Goal: Information Seeking & Learning: Learn about a topic

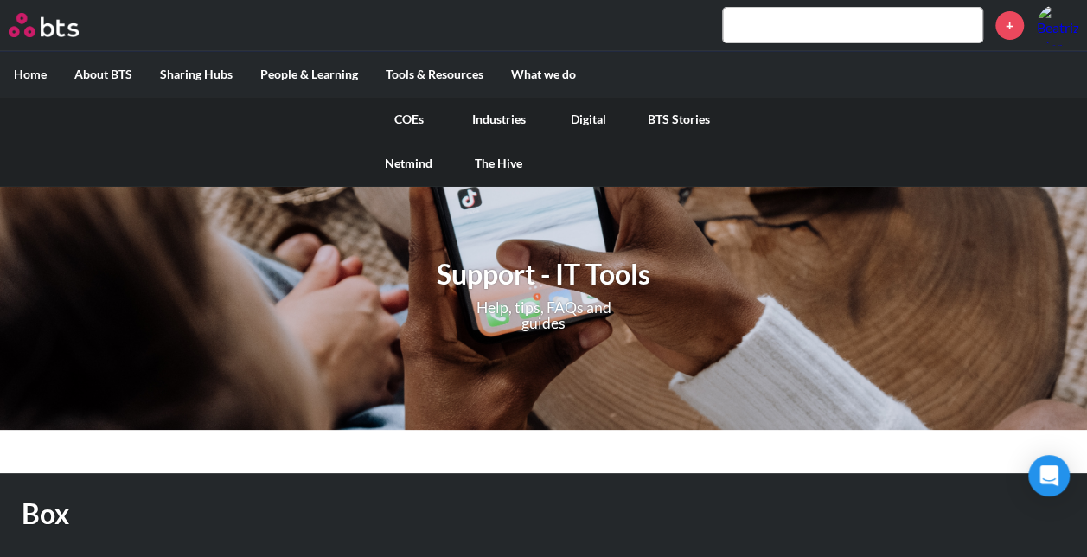
click at [408, 117] on link "COEs" at bounding box center [409, 119] width 90 height 45
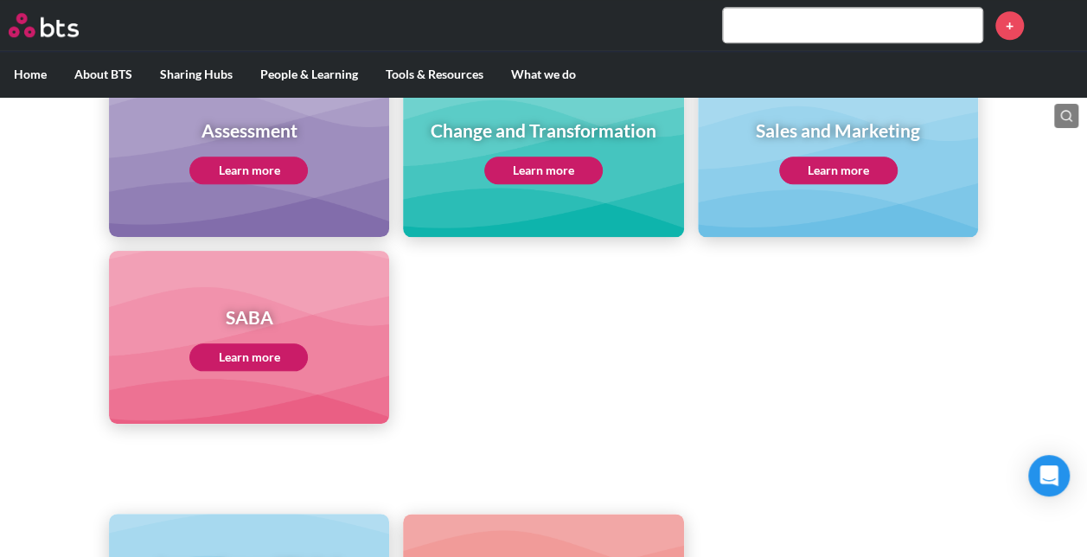
scroll to position [770, 0]
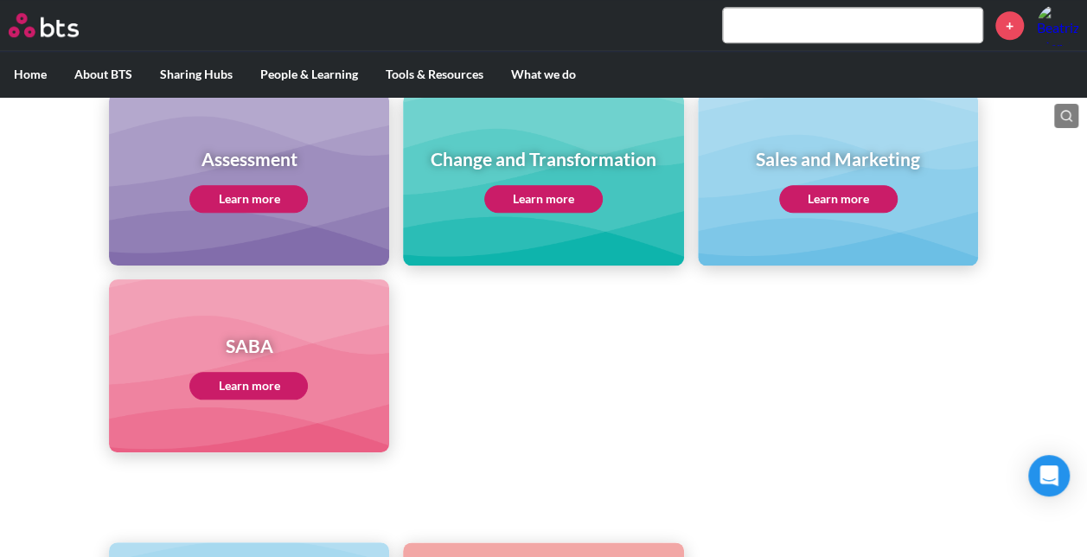
click at [259, 377] on link "Learn more" at bounding box center [248, 386] width 118 height 28
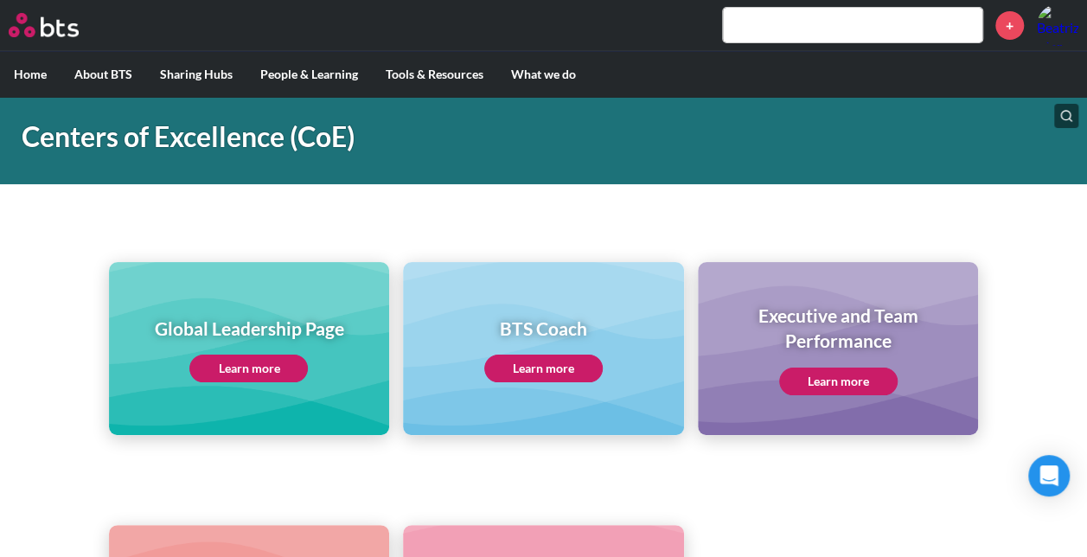
scroll to position [0, 0]
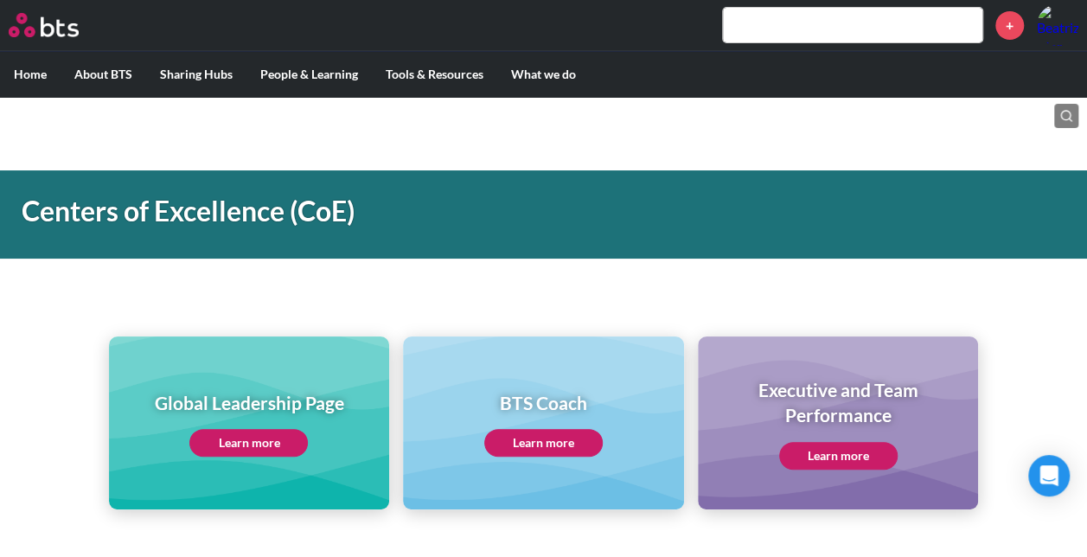
click at [259, 439] on link "Learn more" at bounding box center [248, 443] width 118 height 28
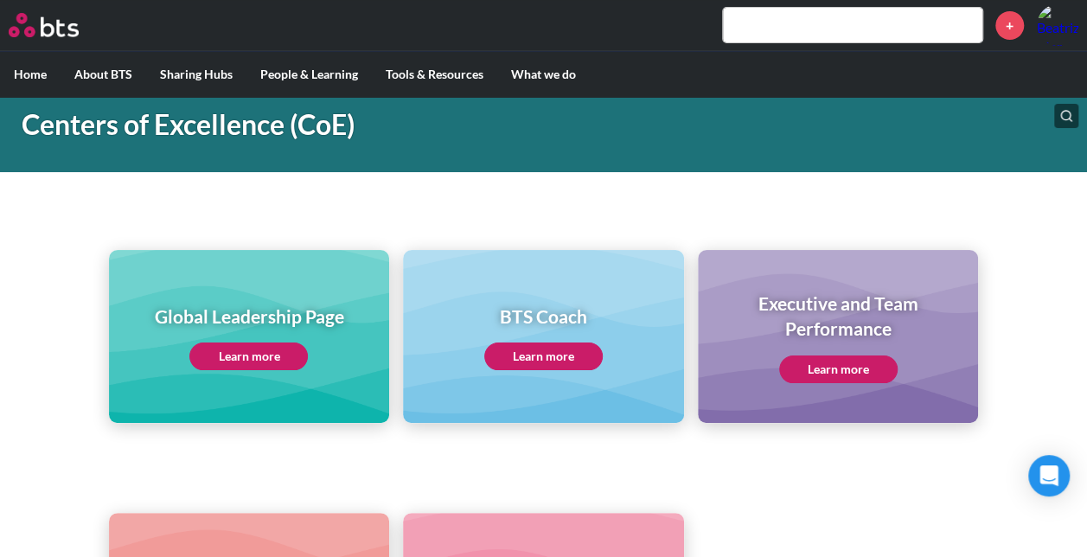
click at [828, 368] on link "Learn more" at bounding box center [838, 369] width 118 height 28
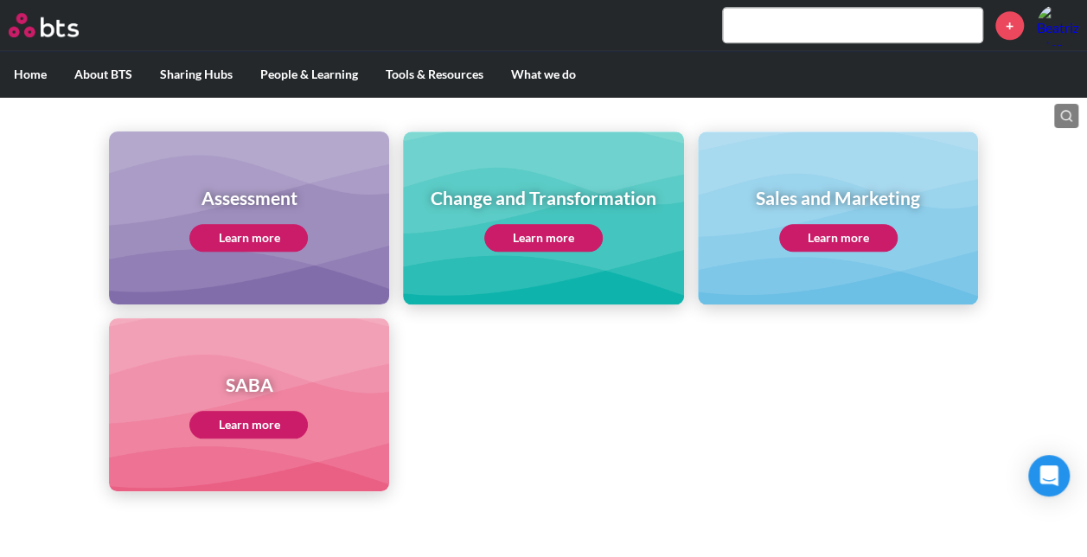
scroll to position [683, 0]
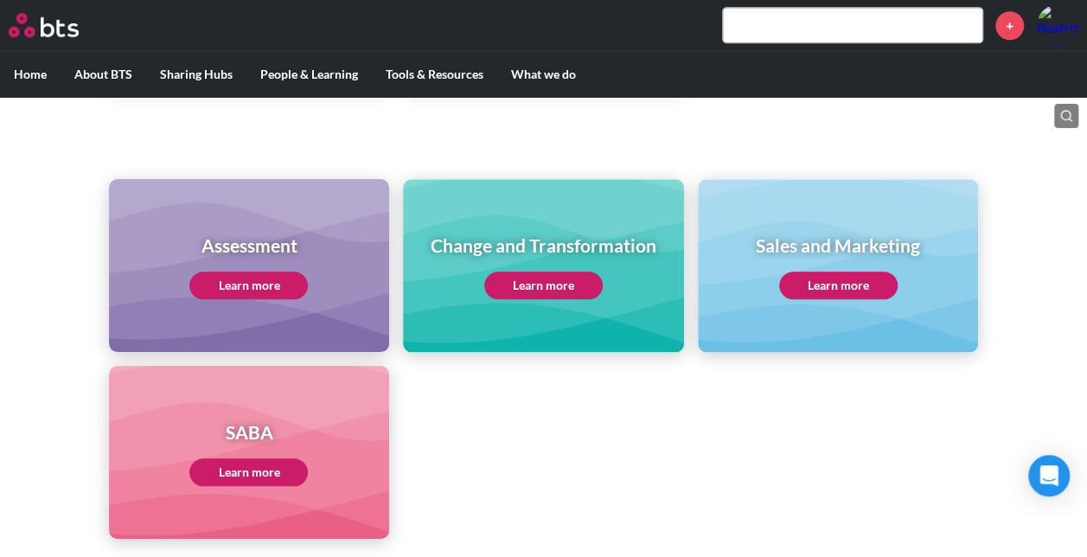
click at [873, 291] on link "Learn more" at bounding box center [838, 286] width 118 height 28
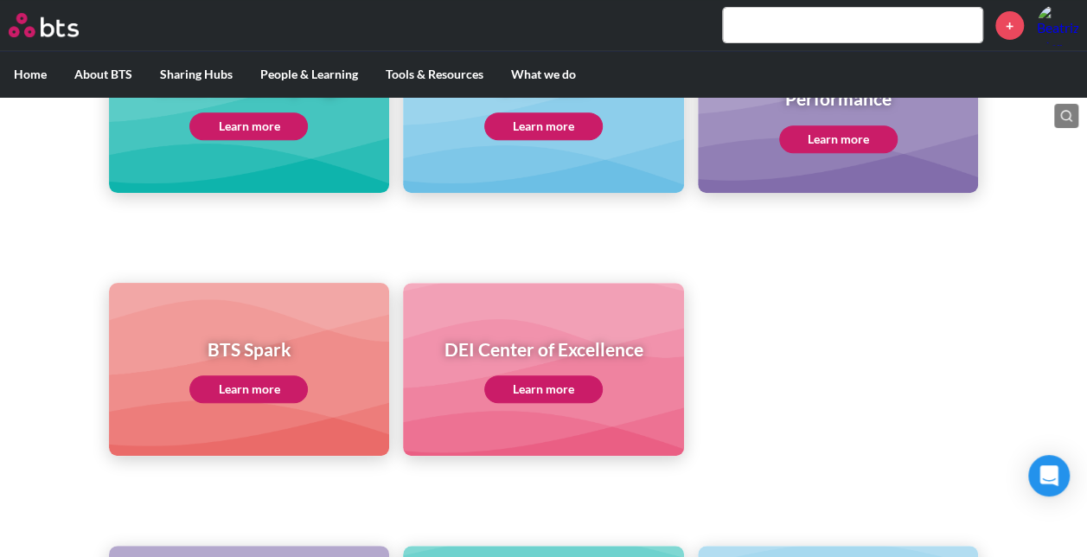
scroll to position [510, 0]
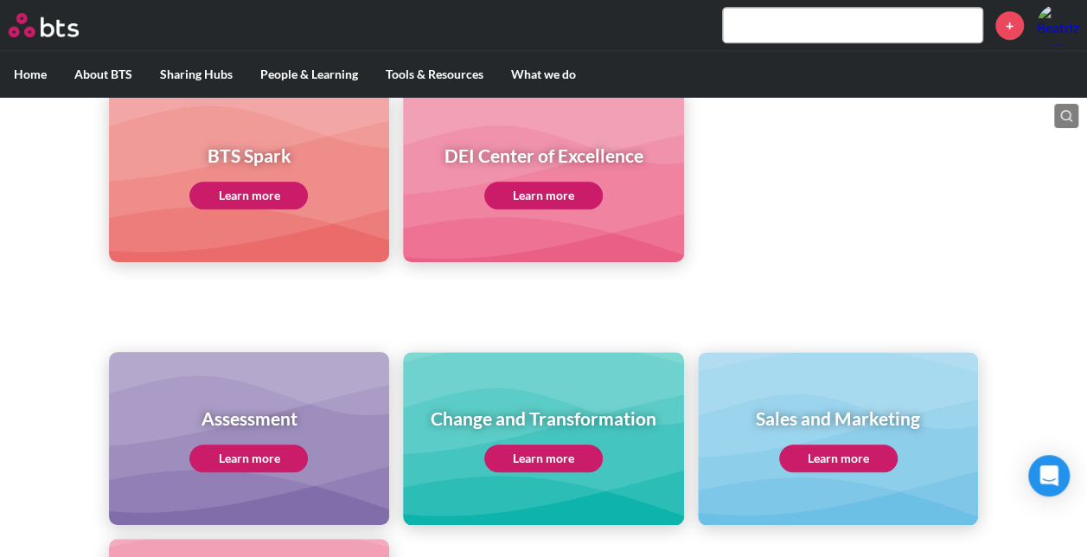
click at [508, 466] on link "Learn more" at bounding box center [543, 459] width 118 height 28
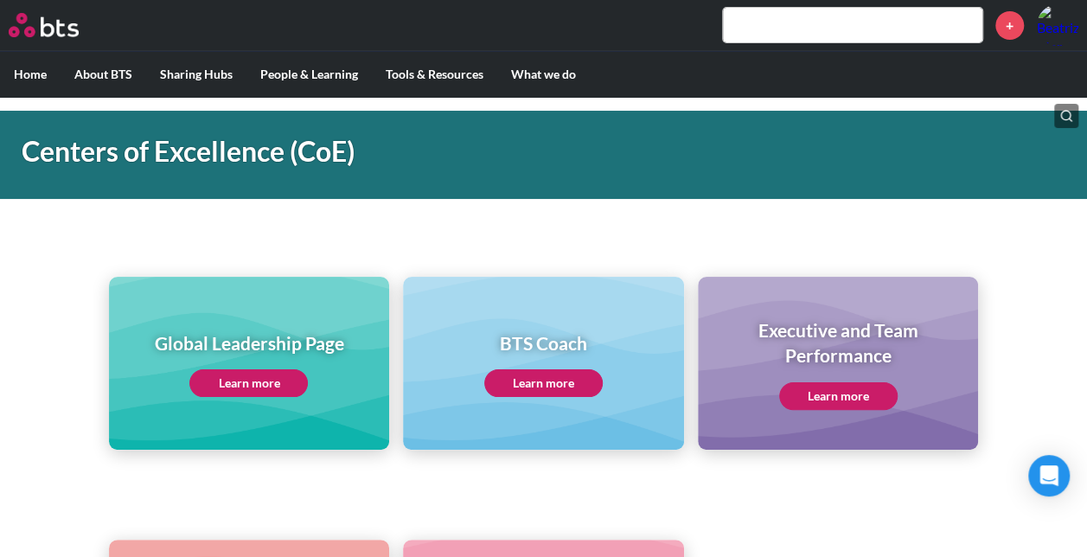
scroll to position [61, 0]
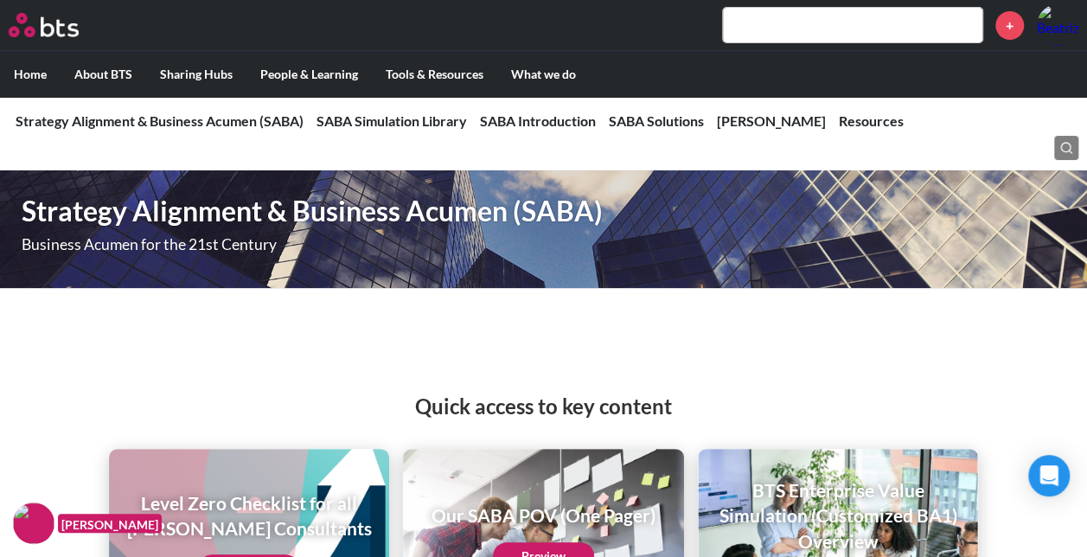
click at [535, 111] on nav "Strategy Alignment & Business Acumen (SABA) Strategy Alignment & Business Acume…" at bounding box center [543, 121] width 1087 height 50
click at [541, 118] on link "SABA Introduction" at bounding box center [538, 120] width 116 height 16
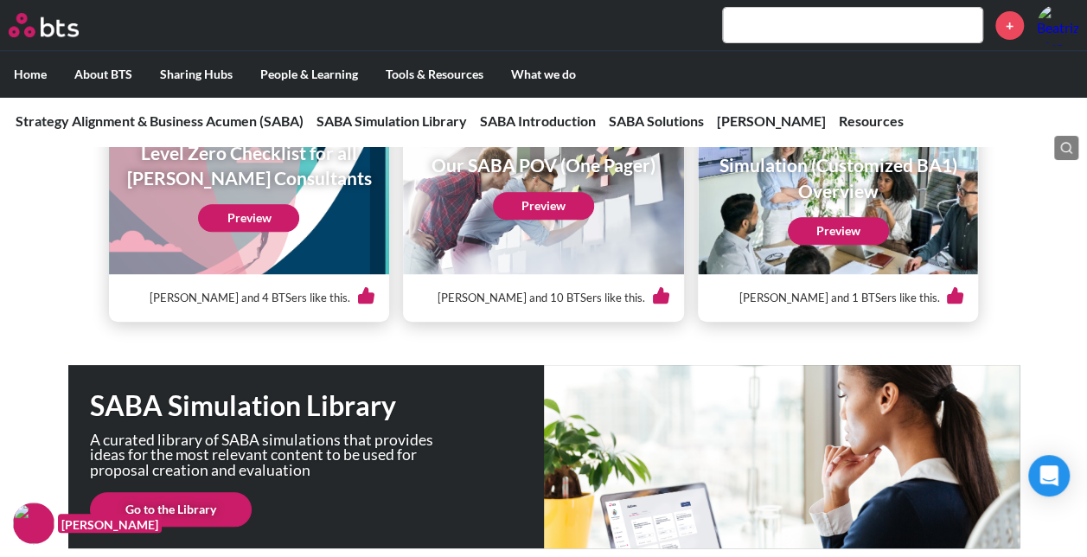
scroll to position [432, 0]
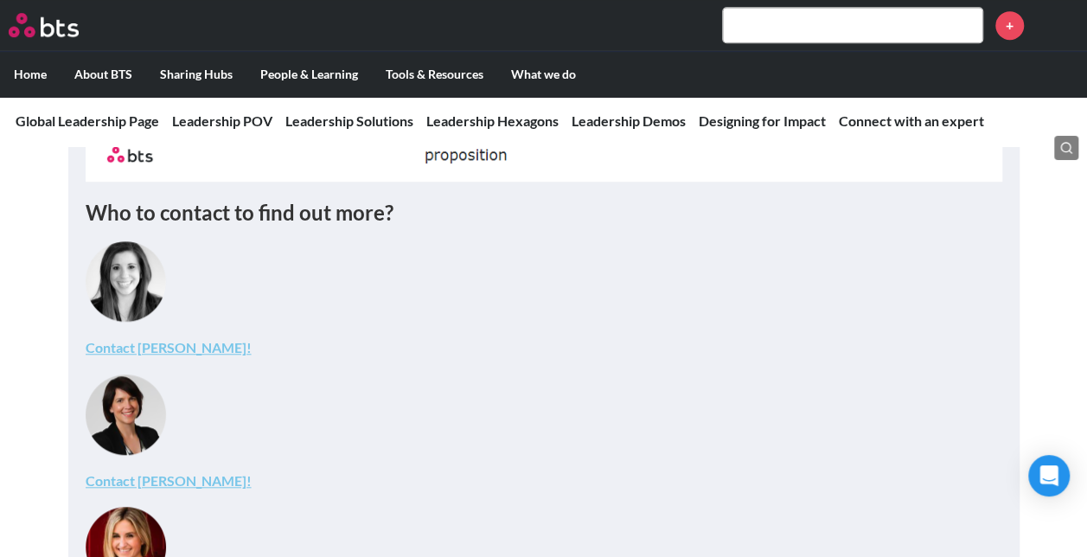
scroll to position [6376, 0]
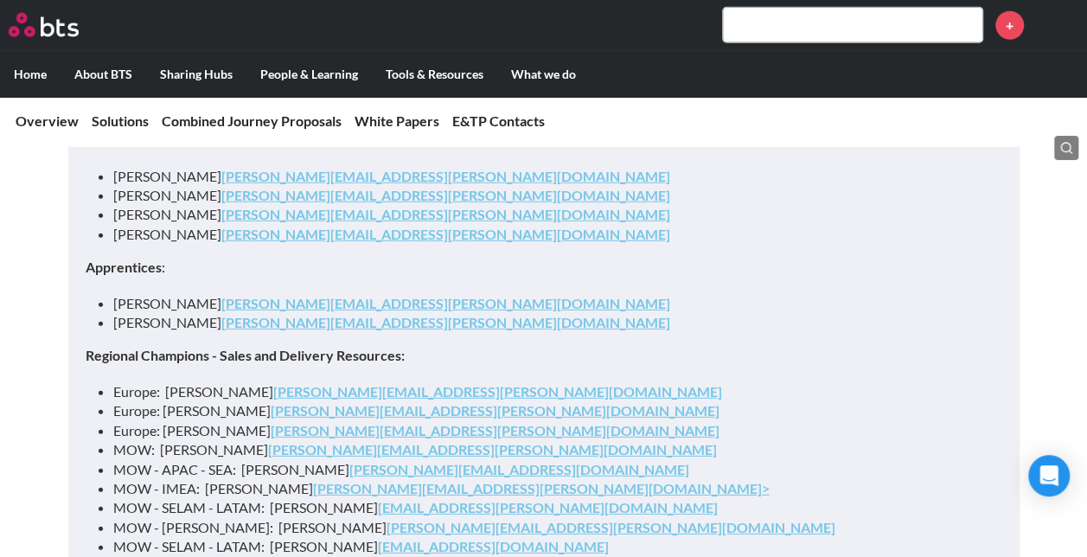
scroll to position [4941, 0]
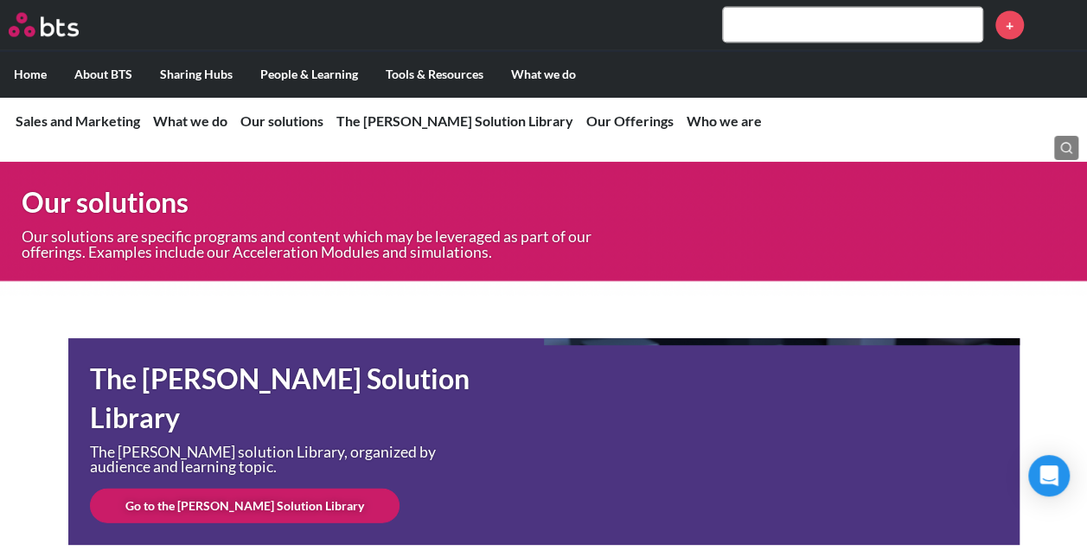
scroll to position [5117, 0]
